Goal: Navigation & Orientation: Find specific page/section

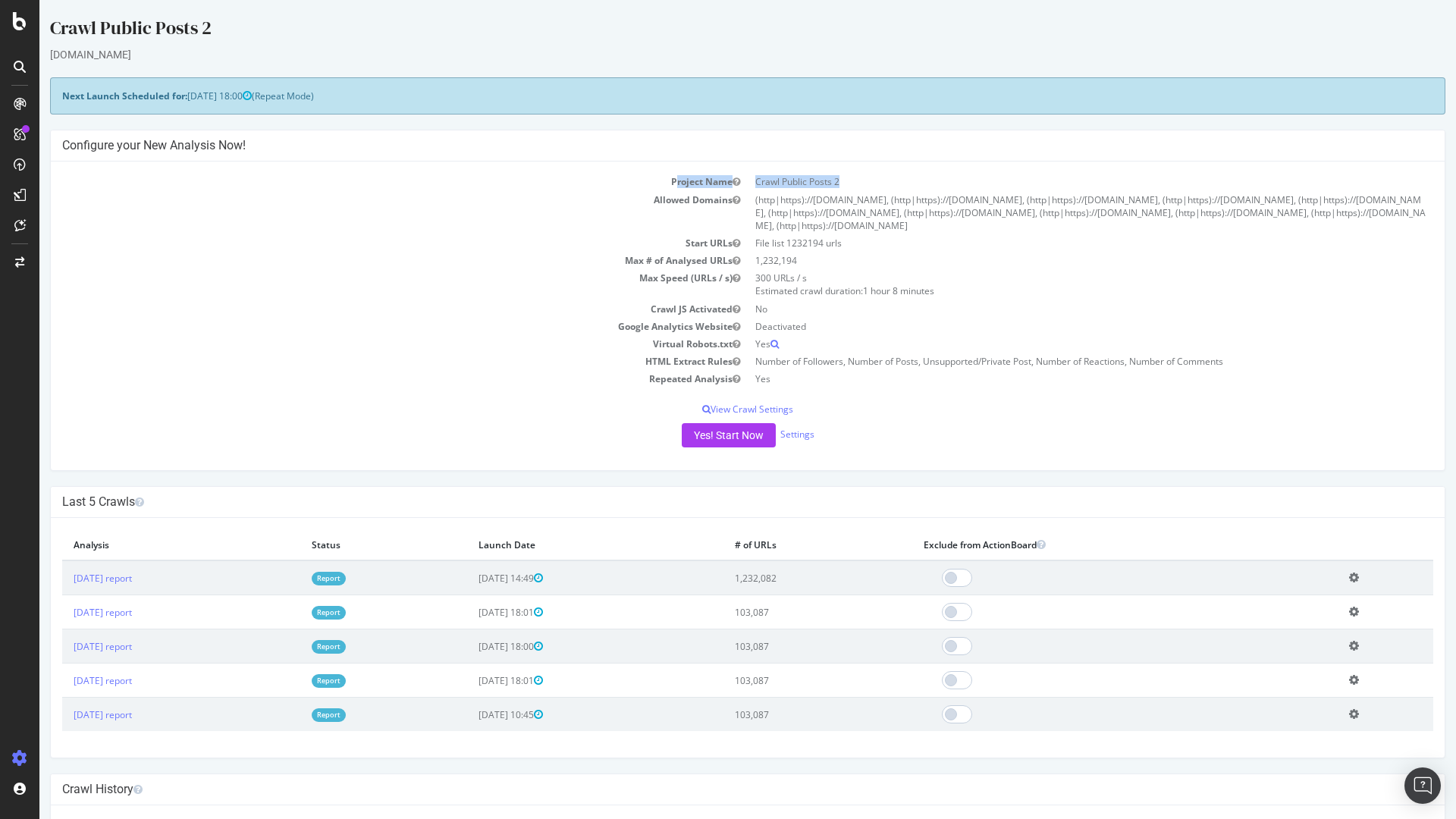
drag, startPoint x: 675, startPoint y: 187, endPoint x: 873, endPoint y: 187, distance: 198.0
click at [873, 187] on tr "Project Name Crawl Public Posts 2" at bounding box center [747, 181] width 1371 height 18
click at [872, 187] on td "Crawl Public Posts 2" at bounding box center [1091, 181] width 686 height 18
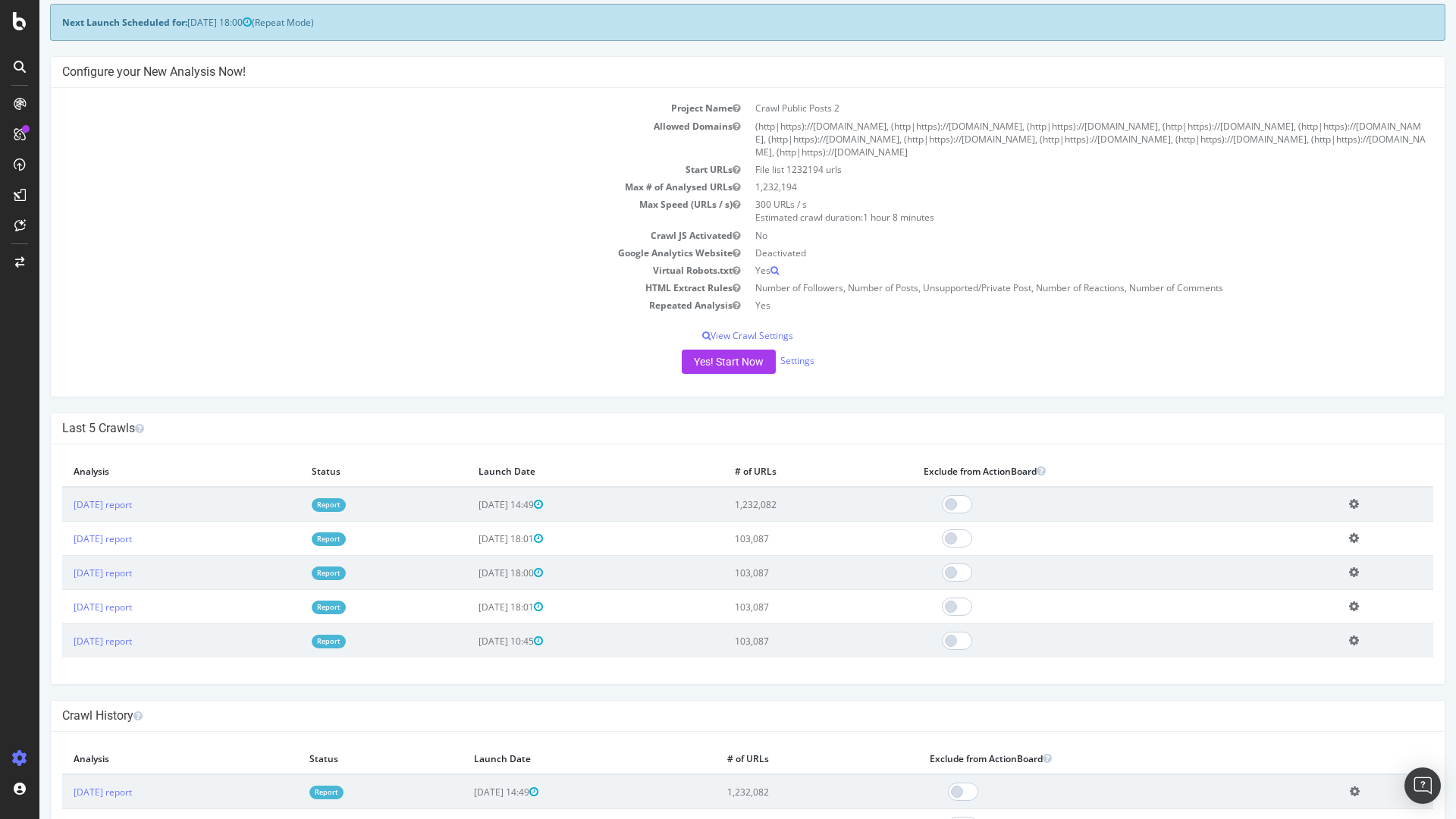
scroll to position [117, 0]
